Goal: Register for event/course

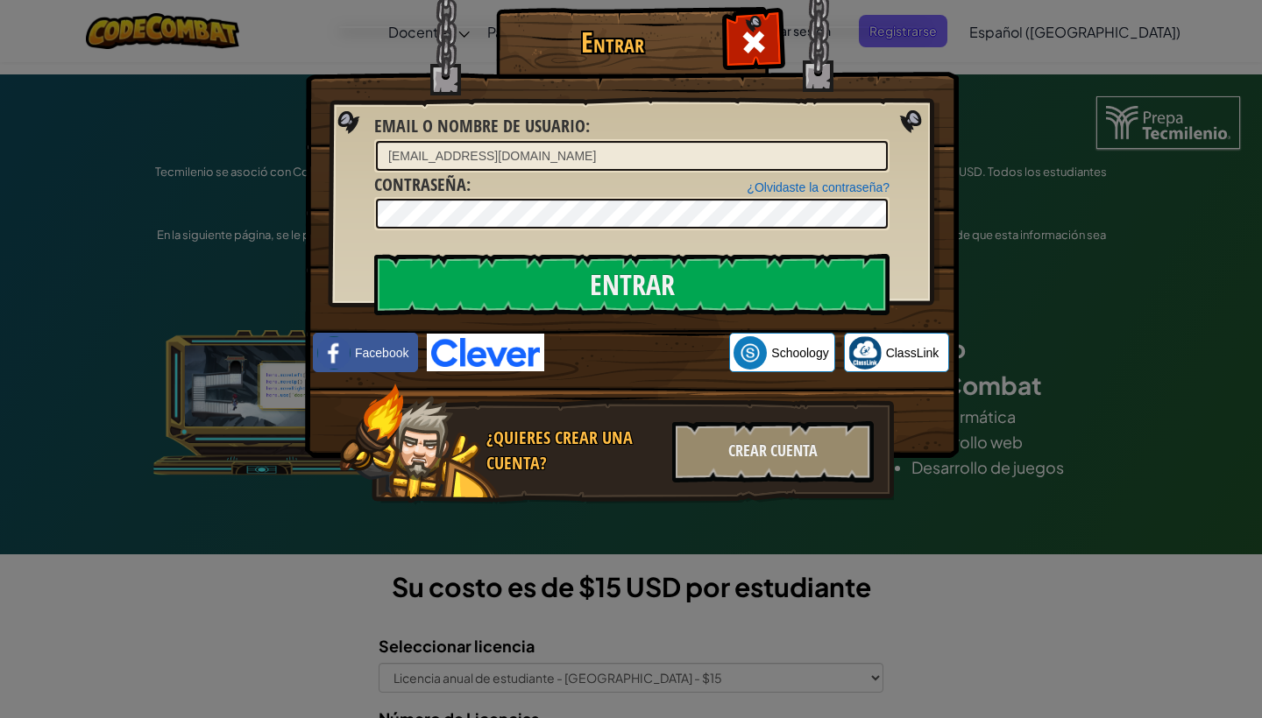
type input "[EMAIL_ADDRESS][DOMAIN_NAME]"
click at [733, 422] on div "Crear Cuenta" at bounding box center [772, 451] width 201 height 61
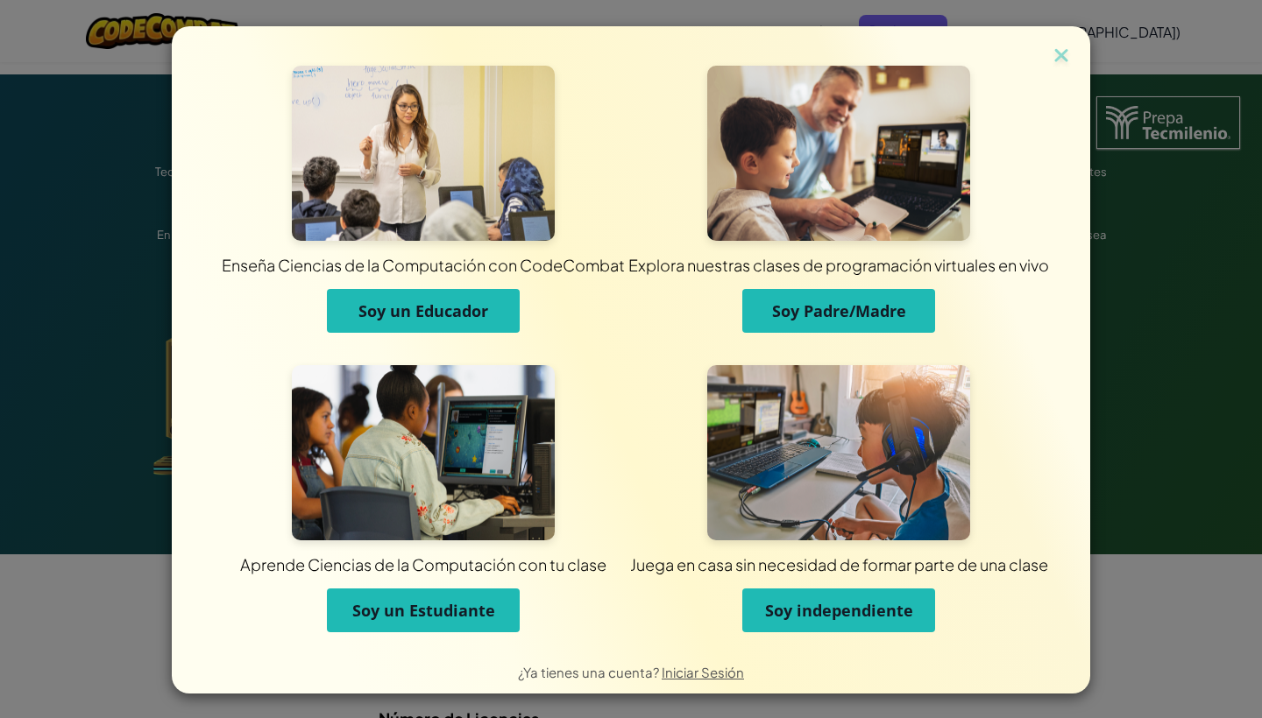
click at [423, 611] on span "Soy un Estudiante" at bounding box center [423, 610] width 143 height 21
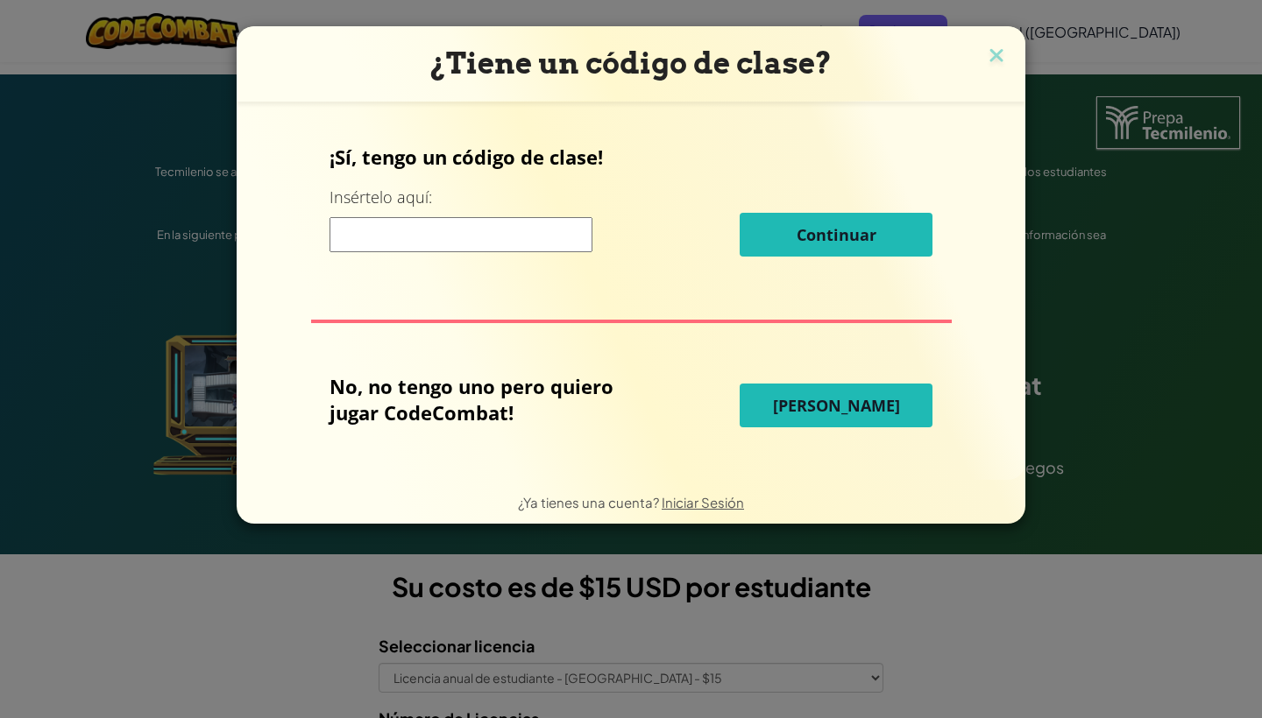
click at [423, 611] on div "¿Tiene un código de clase? ¡Sí, tengo un código de clase! Insértelo aquí: Conti…" at bounding box center [631, 359] width 1262 height 718
click at [492, 235] on input at bounding box center [460, 234] width 263 height 35
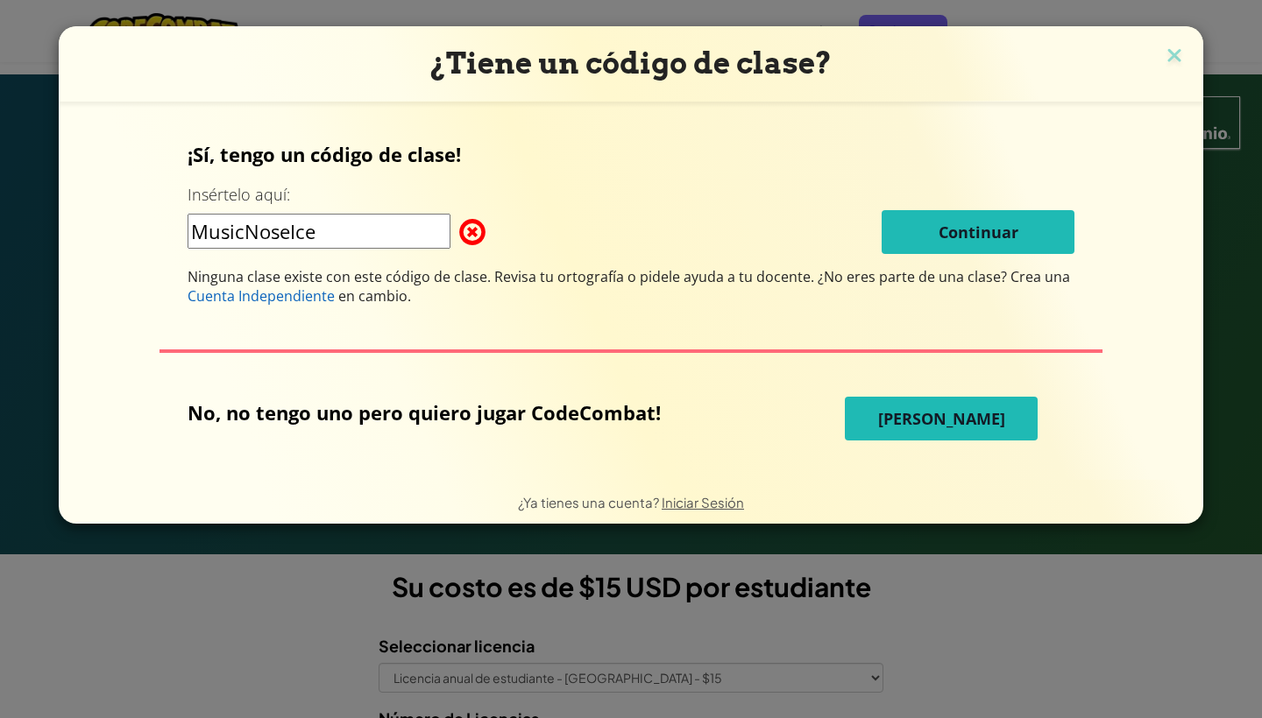
click at [440, 234] on input "MusicNoseIce" at bounding box center [318, 231] width 263 height 35
type input "MusicNoseIce"
click at [413, 235] on input "MusicNoseIce" at bounding box center [318, 231] width 263 height 35
click at [708, 499] on span "Iniciar Sesión" at bounding box center [702, 502] width 82 height 17
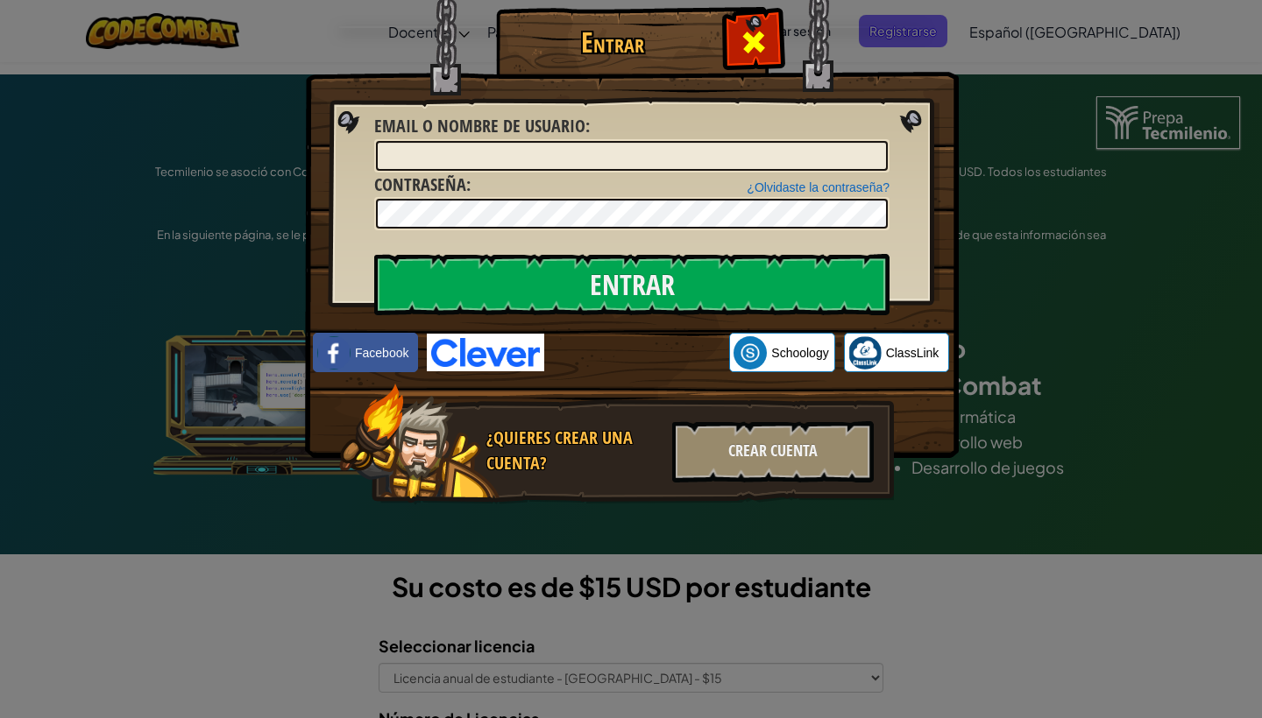
click at [745, 42] on span at bounding box center [753, 42] width 28 height 28
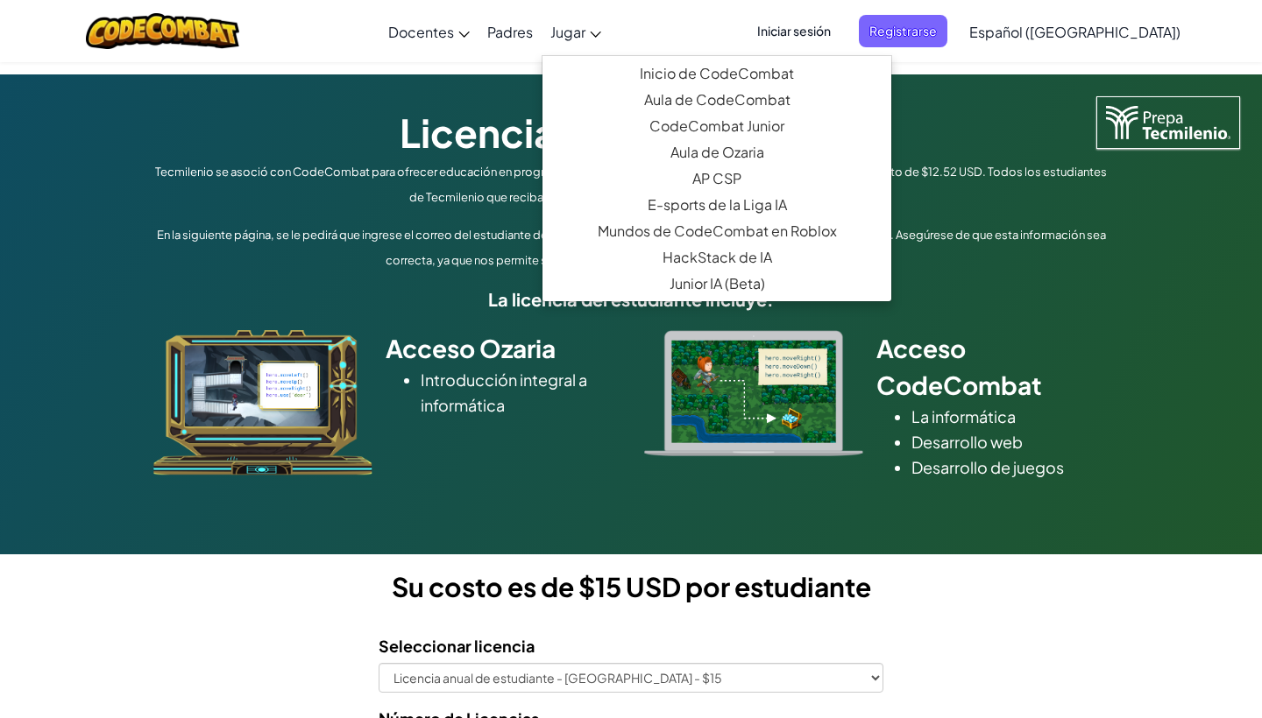
click at [585, 29] on span "Jugar" at bounding box center [567, 32] width 35 height 18
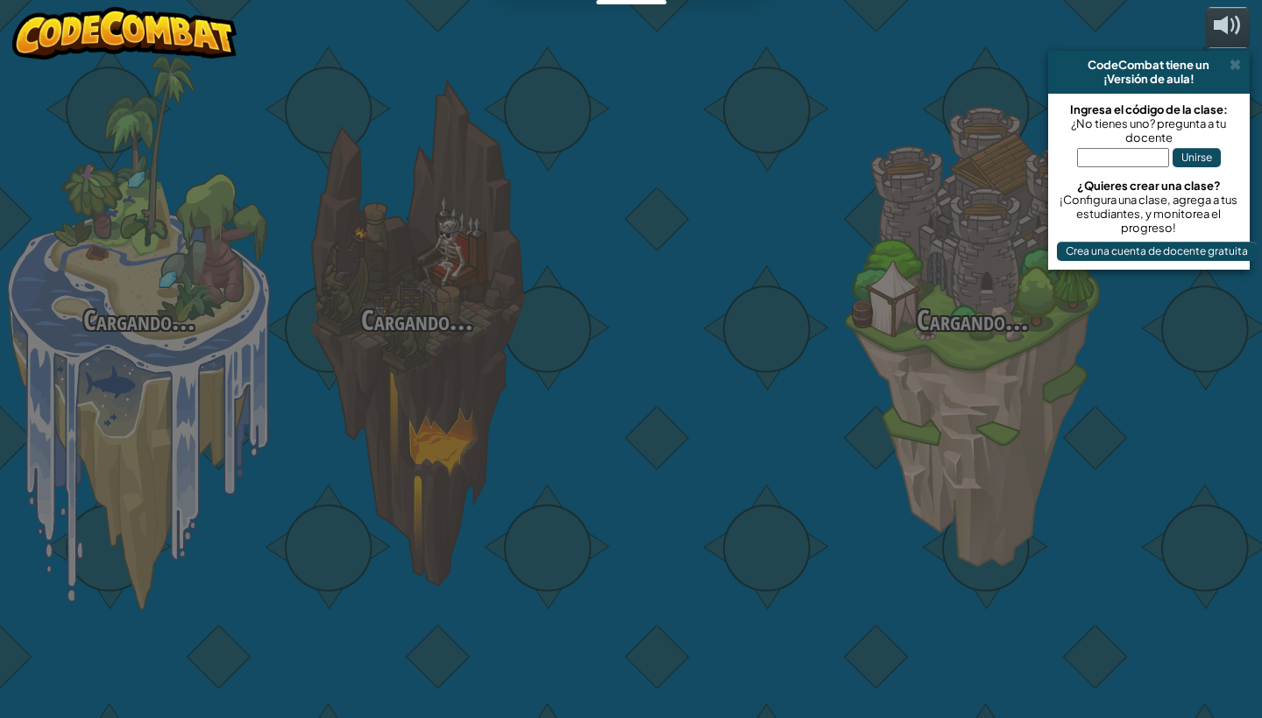
select select "es-419"
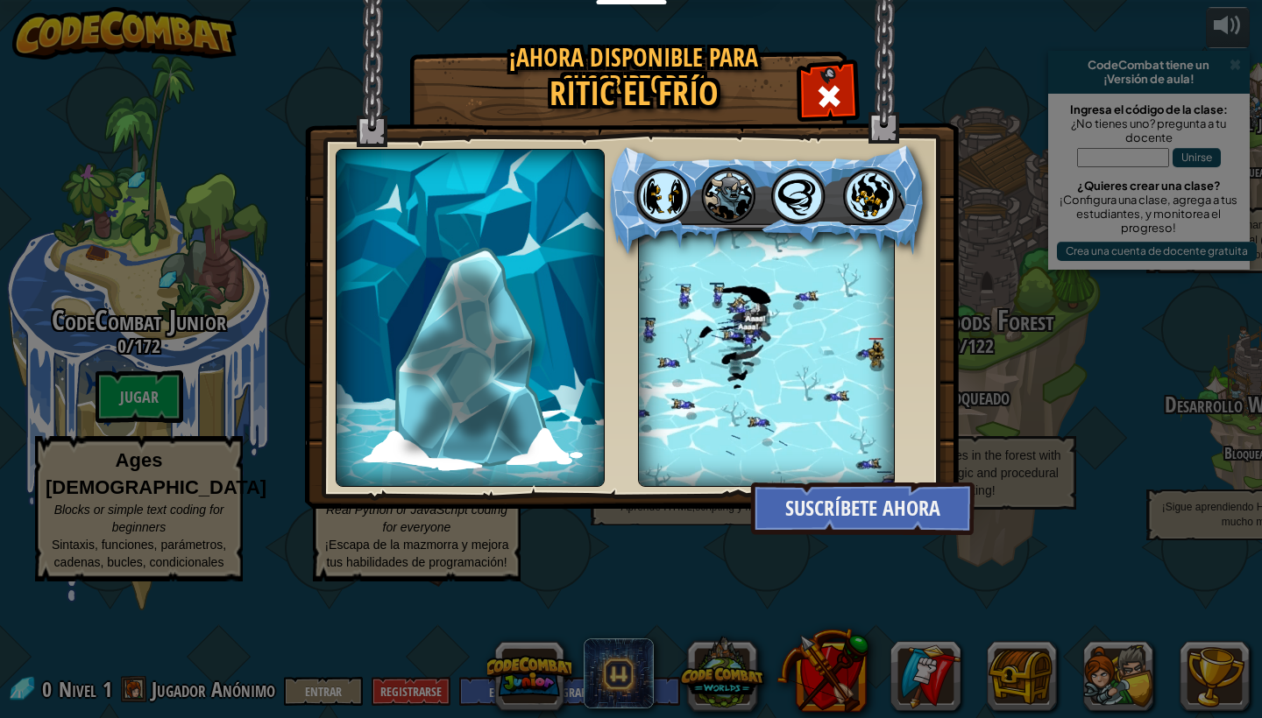
click at [1118, 158] on div "¡Ahora disponible para suscriptores! Ritic el frío hello world Muy pronto descr…" at bounding box center [631, 359] width 1262 height 718
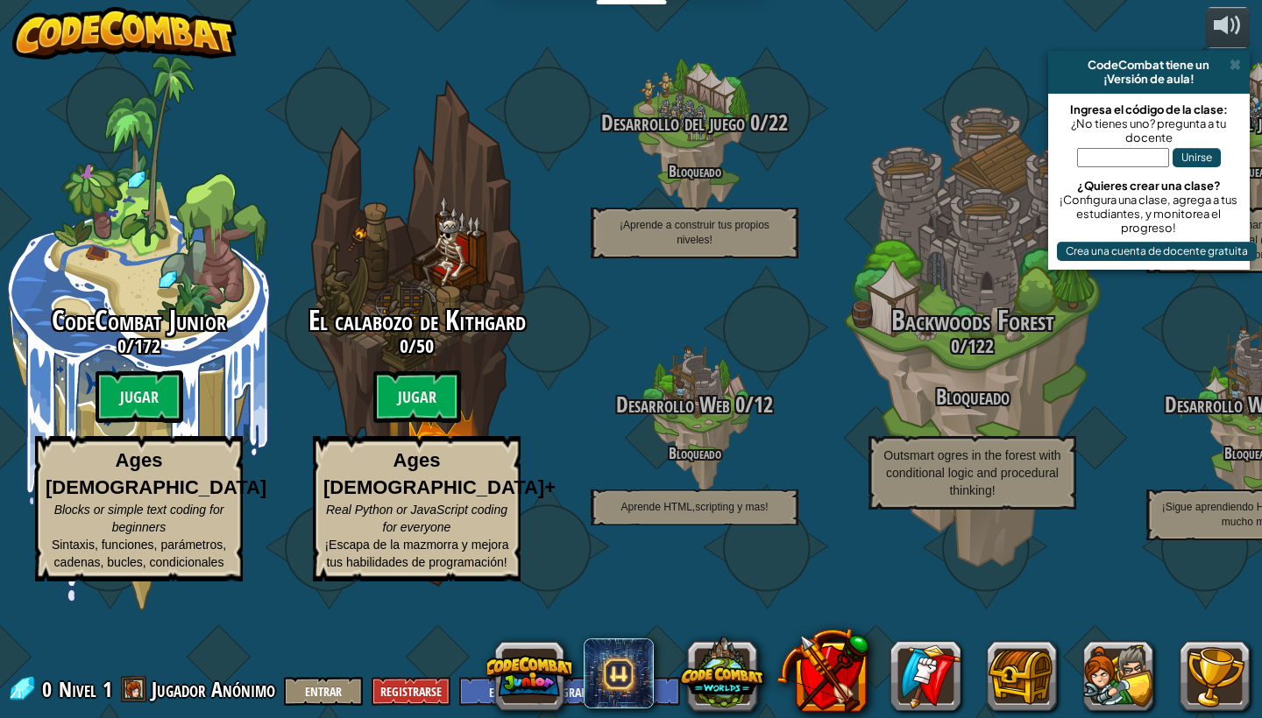
click at [1120, 161] on input "text" at bounding box center [1123, 157] width 92 height 19
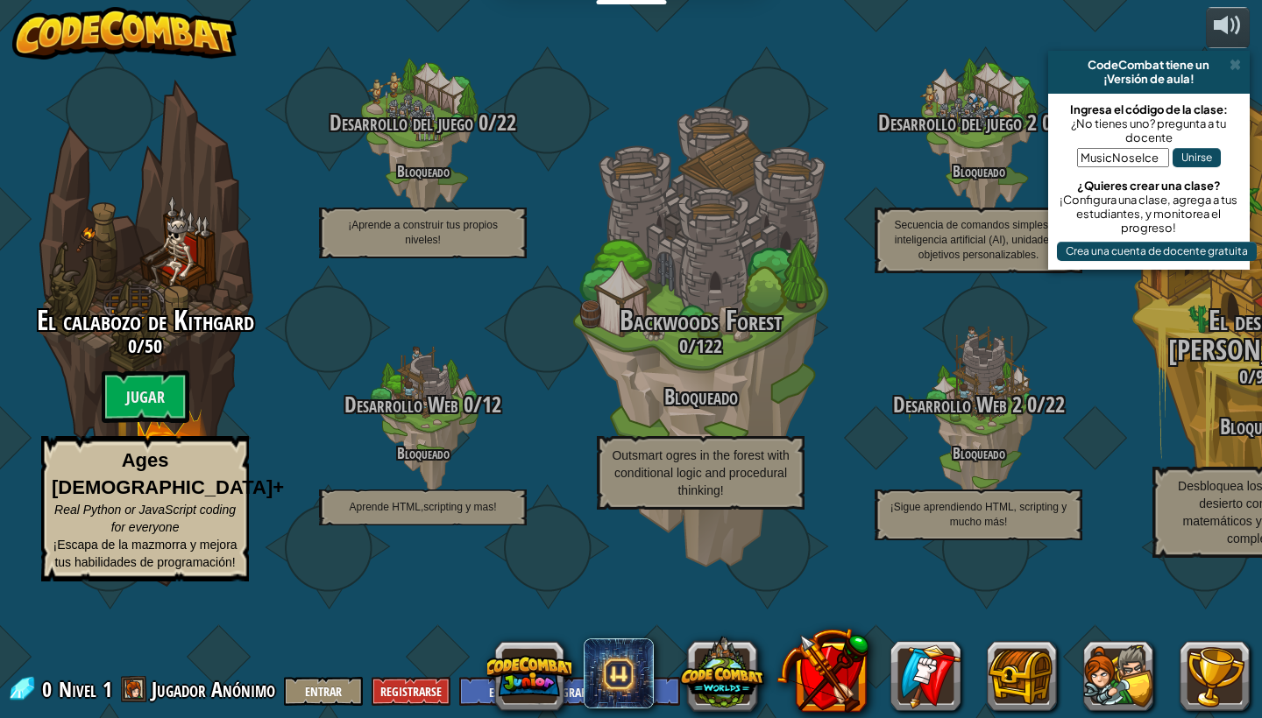
type input "MusicNoseIce"
click at [1190, 157] on button "Unirse" at bounding box center [1196, 157] width 48 height 19
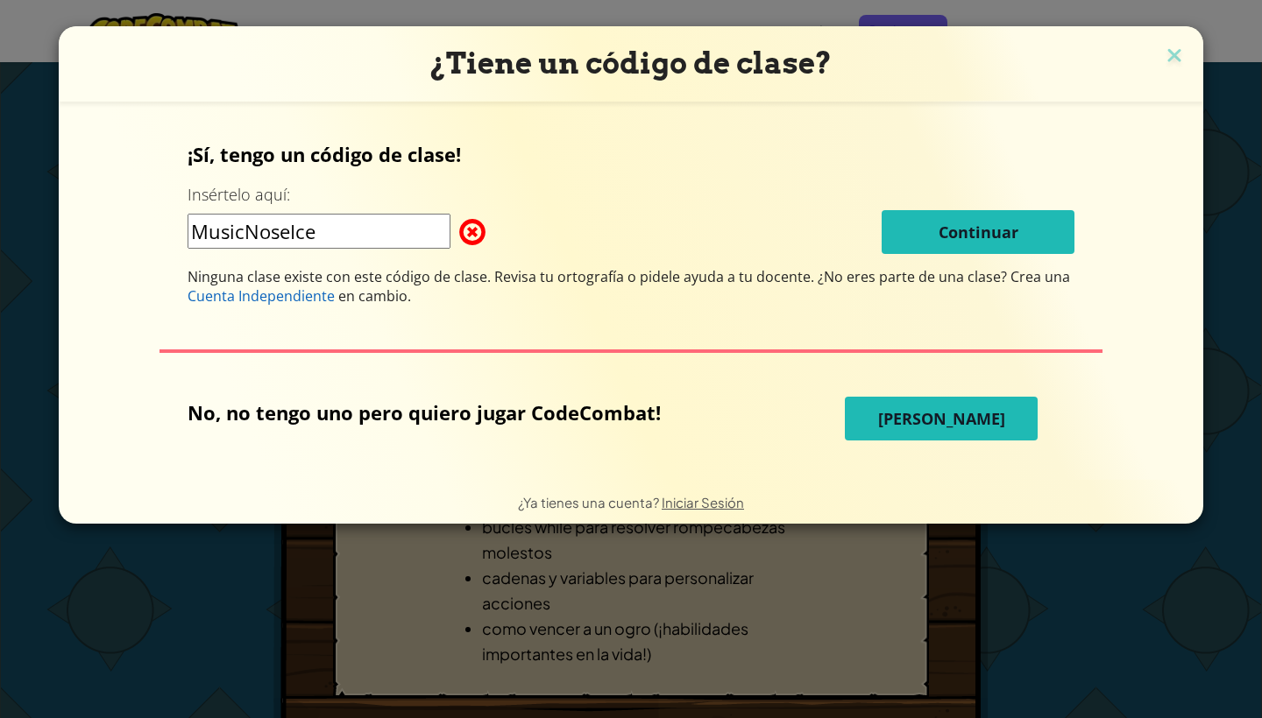
click at [415, 243] on input "MusicNoseIce" at bounding box center [318, 231] width 263 height 35
click at [1170, 63] on img at bounding box center [1174, 57] width 23 height 26
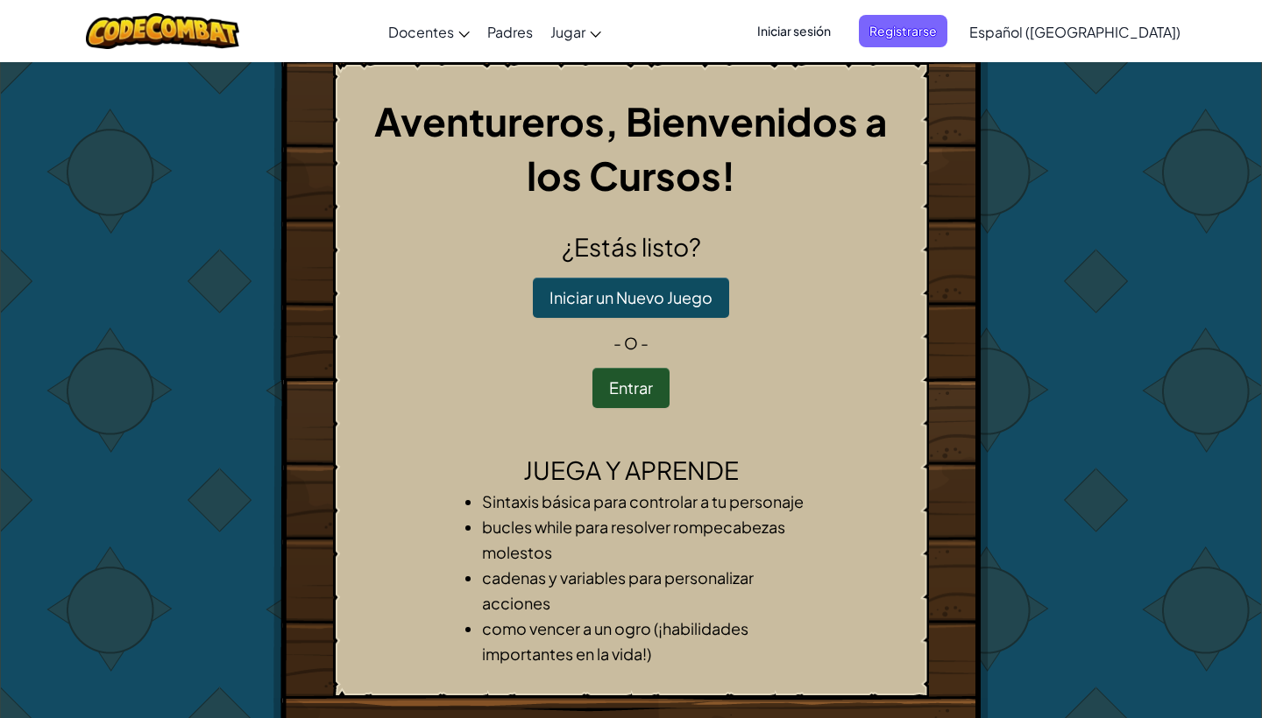
click at [811, 200] on h1 "Aventureros, Bienvenidos a los Cursos!" at bounding box center [631, 148] width 566 height 109
click at [656, 287] on button "Iniciar un Nuevo Juego" at bounding box center [631, 298] width 196 height 40
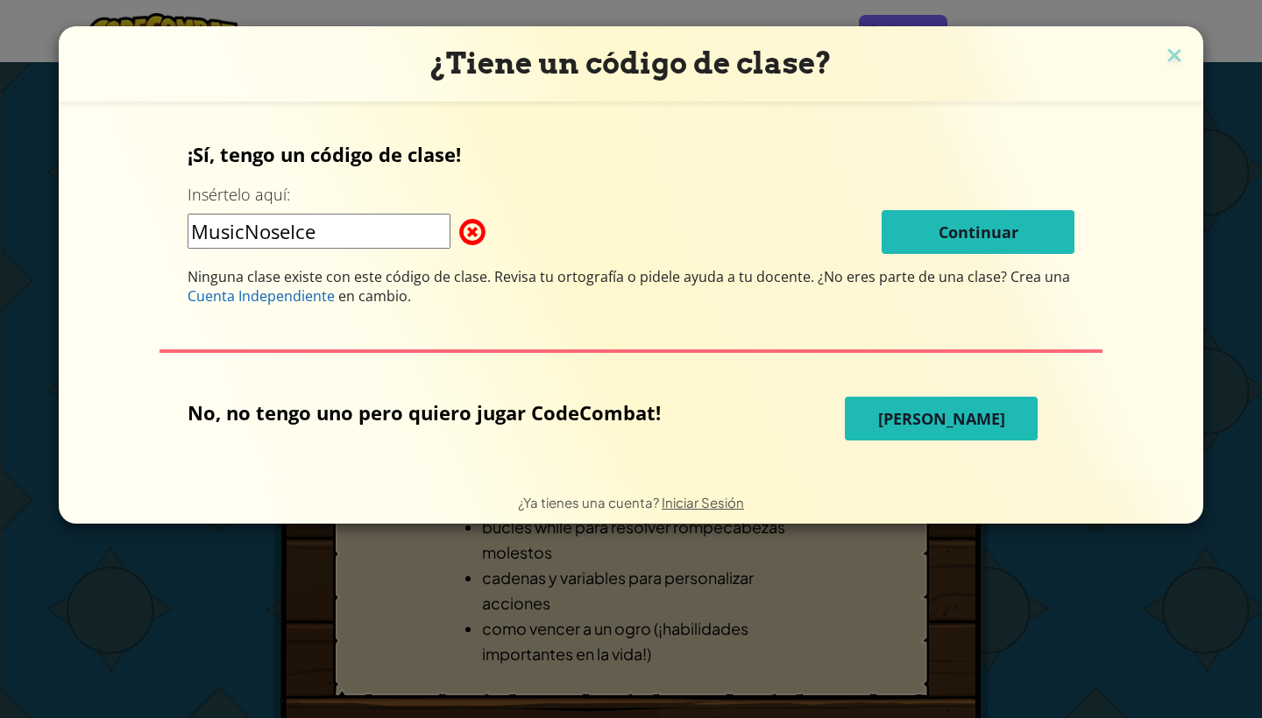
click at [928, 258] on div "¡Sí, tengo un código de clase! Insértelo aquí: MusicNoseIce Continuar Ninguna c…" at bounding box center [630, 223] width 887 height 165
click at [1170, 55] on img at bounding box center [1174, 57] width 23 height 26
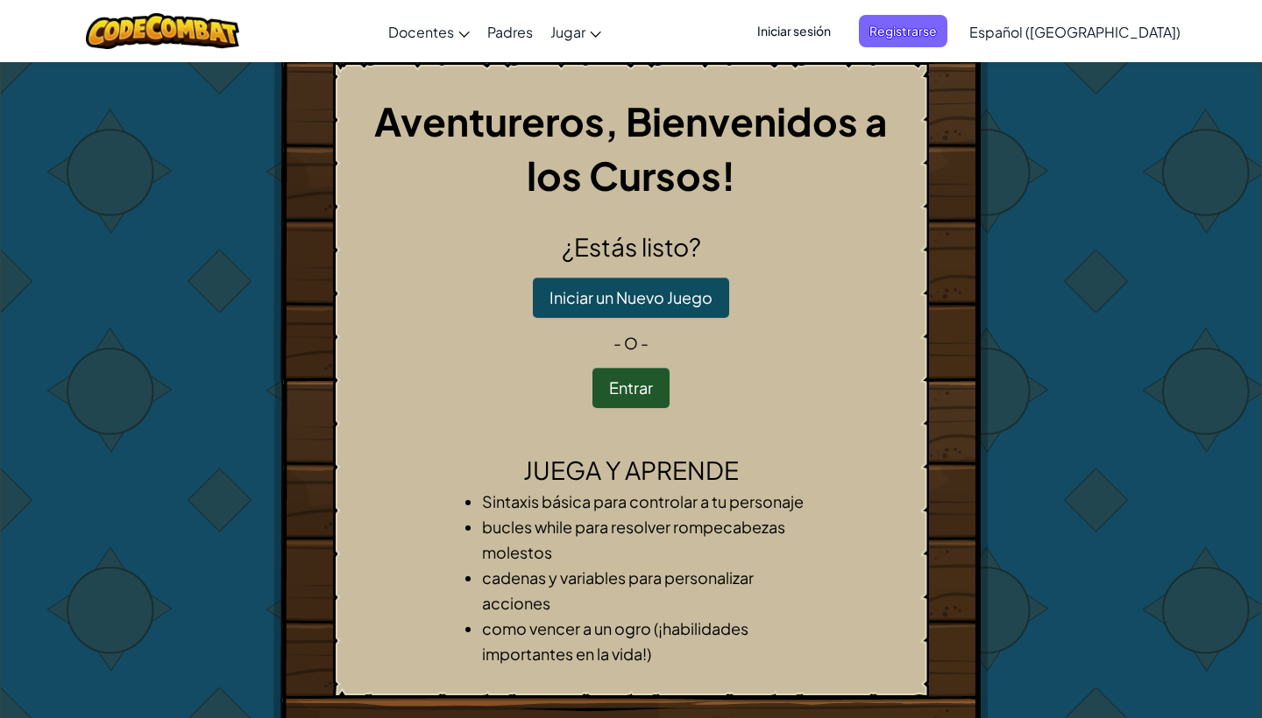
click at [1032, 203] on div "Aventureros, Bienvenidos a los Cursos! ¿Estás listo? Iniciar un Nuevo Juego - o…" at bounding box center [630, 428] width 1025 height 732
click at [979, 215] on div "Aventureros, Bienvenidos a los Cursos! ¿Estás listo? Iniciar un Nuevo Juego - o…" at bounding box center [630, 428] width 715 height 732
click at [916, 277] on div "Aventureros, Bienvenidos a los Cursos! ¿Estás listo? Iniciar un Nuevo Juego - o…" at bounding box center [631, 380] width 596 height 636
